Goal: Task Accomplishment & Management: Complete application form

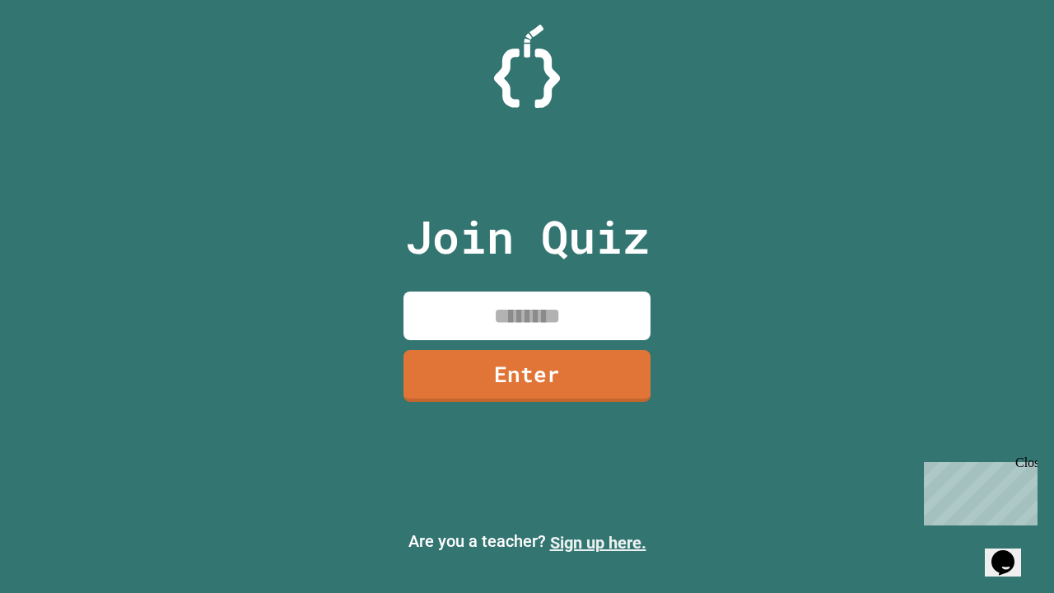
click at [598, 543] on link "Sign up here." at bounding box center [598, 543] width 96 height 20
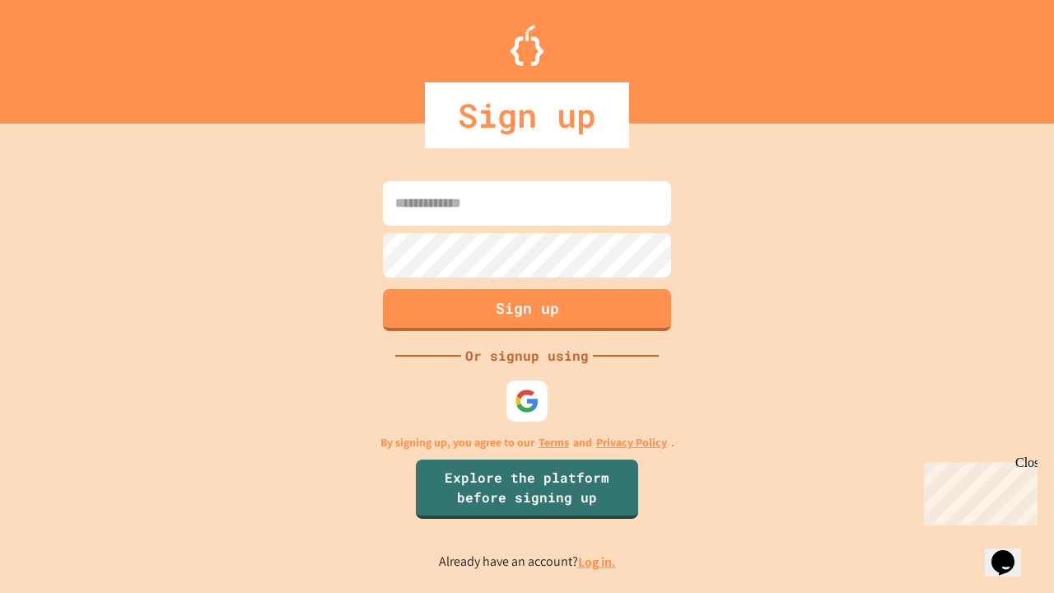
click at [598, 562] on link "Log in." at bounding box center [597, 562] width 38 height 17
